Goal: Register for event/course

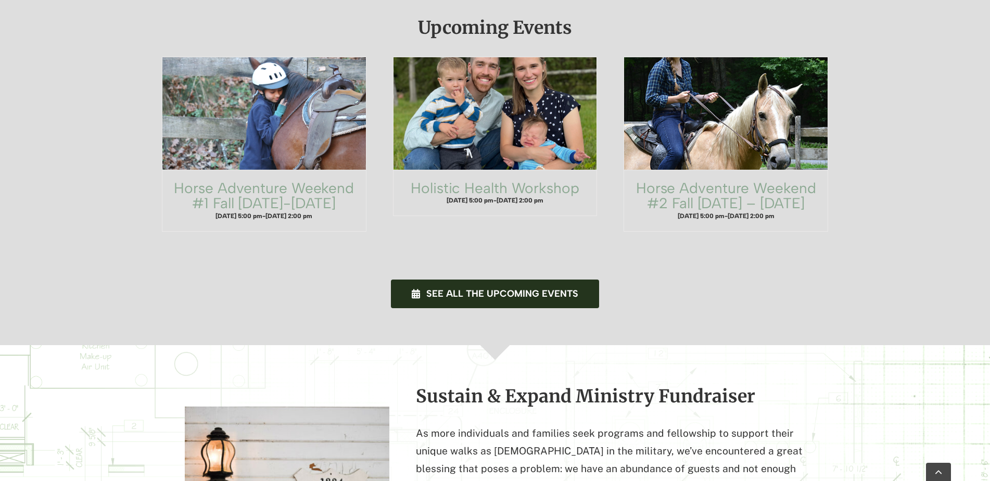
scroll to position [781, 0]
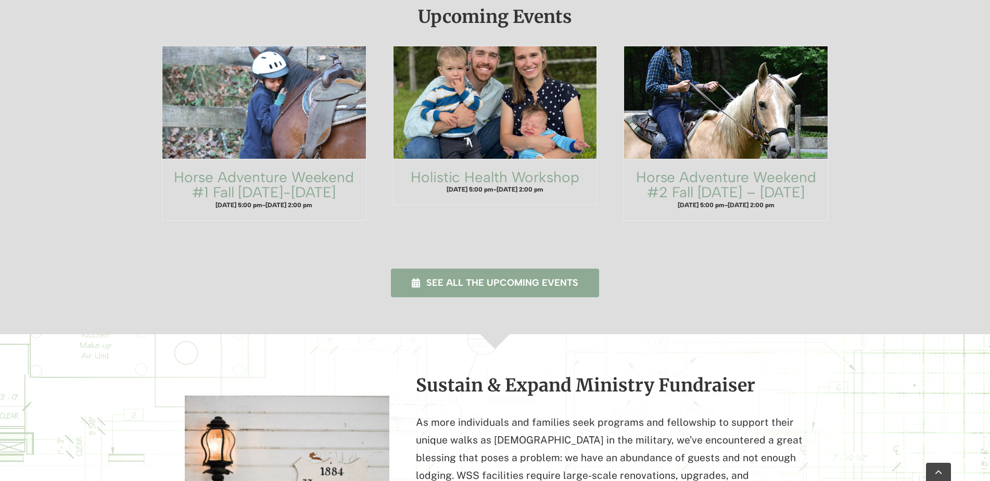
click at [451, 269] on link "See all the upcoming events" at bounding box center [495, 283] width 209 height 29
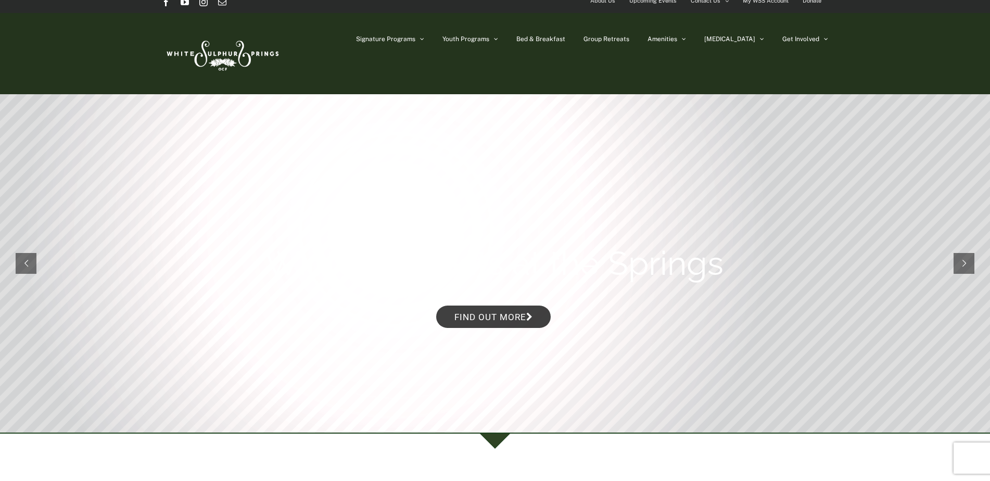
scroll to position [0, 0]
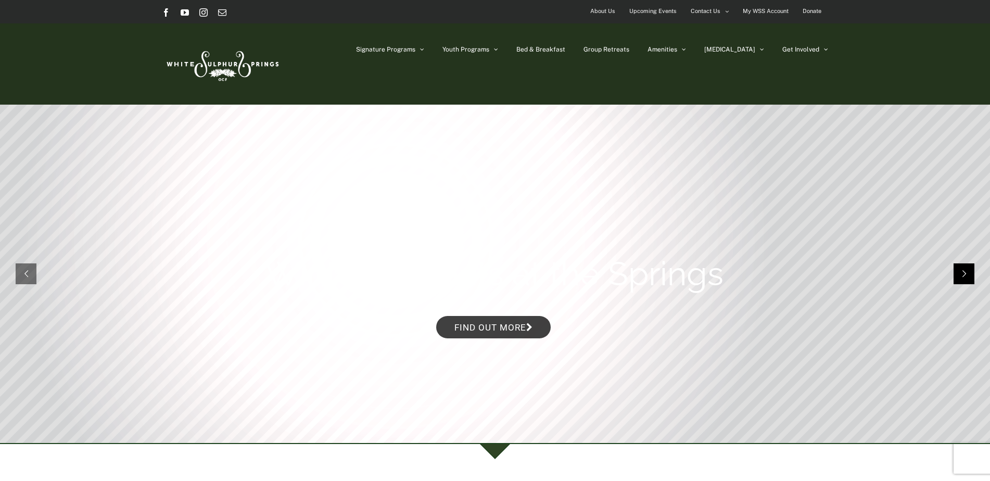
click at [970, 270] on rs-arrow at bounding box center [964, 273] width 21 height 21
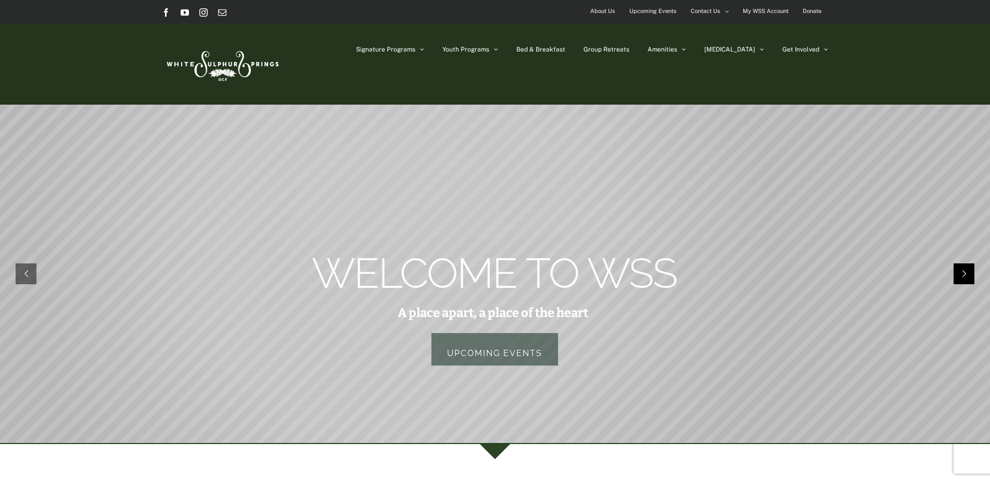
click at [970, 270] on rs-arrow at bounding box center [964, 273] width 21 height 21
click at [965, 270] on rs-arrow at bounding box center [964, 273] width 21 height 21
click at [26, 273] on rs-arrow at bounding box center [26, 273] width 21 height 21
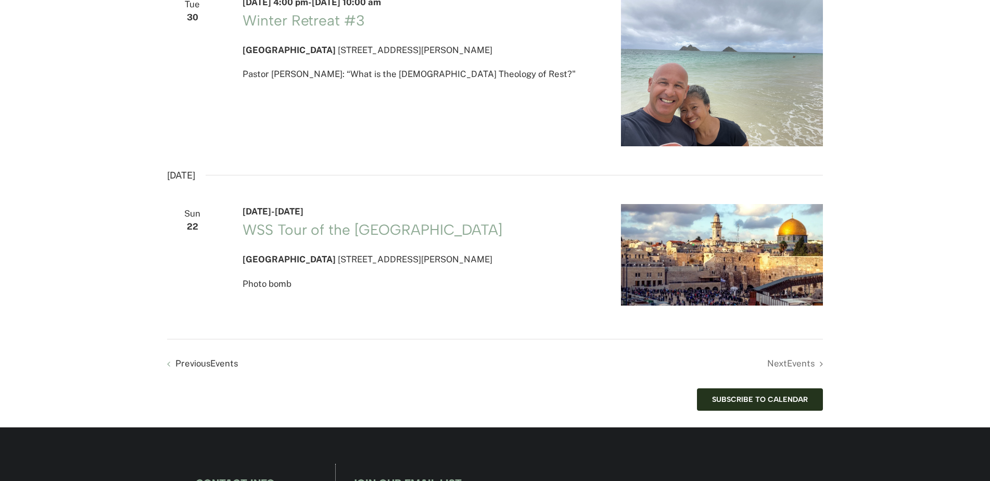
scroll to position [2195, 0]
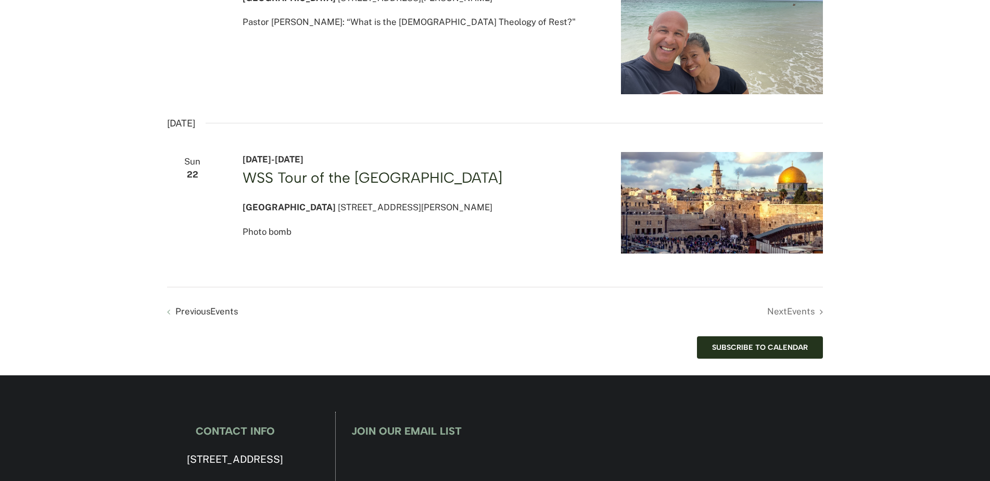
click at [349, 186] on link "WSS Tour of the [GEOGRAPHIC_DATA]" at bounding box center [373, 178] width 260 height 18
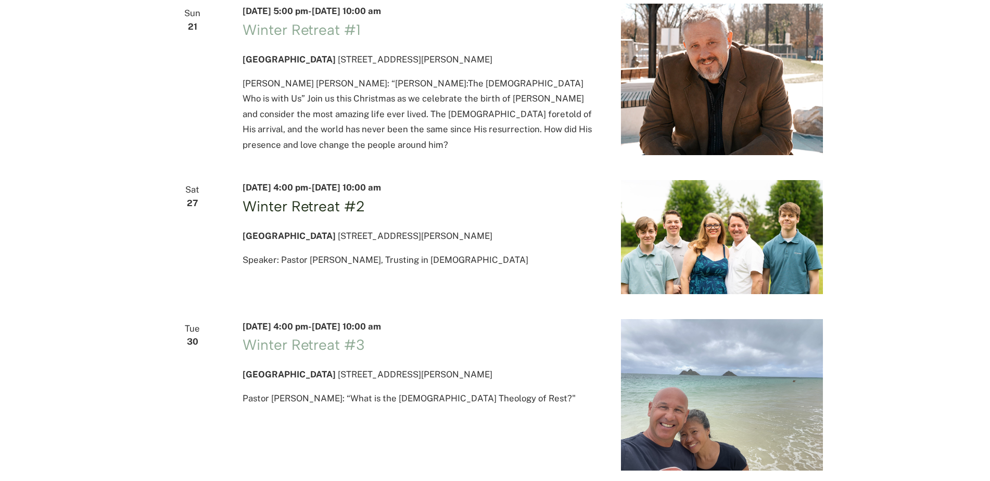
scroll to position [1809, 0]
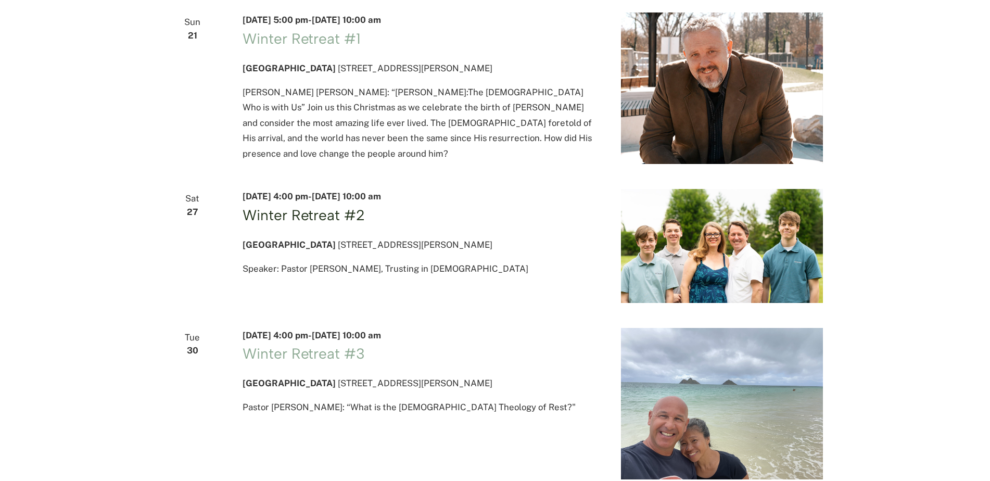
click at [328, 224] on link "Winter Retreat #2" at bounding box center [304, 215] width 122 height 18
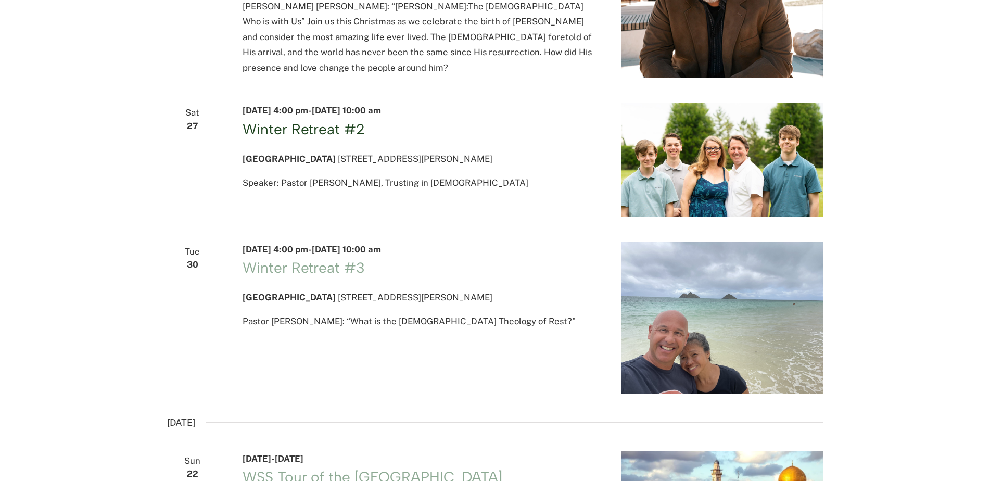
scroll to position [1914, 0]
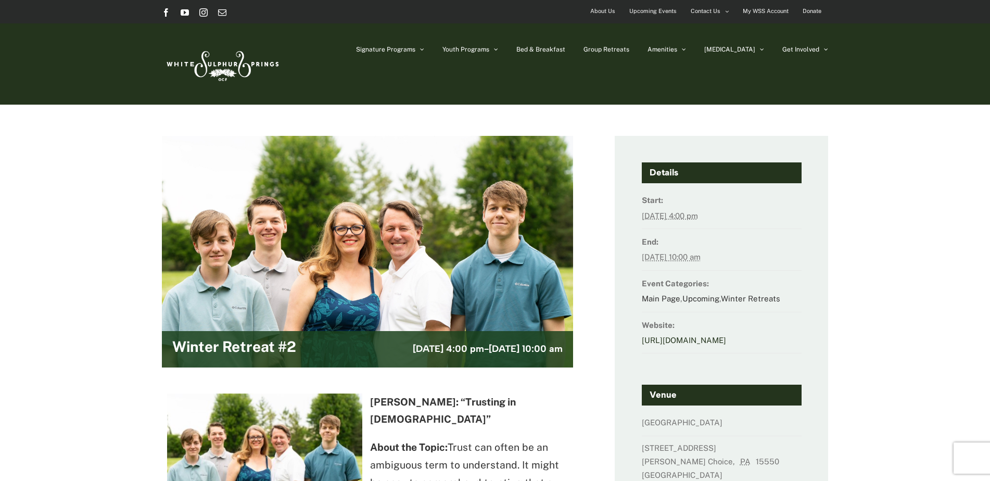
click at [705, 339] on link "[URL][DOMAIN_NAME]" at bounding box center [684, 340] width 84 height 9
